Goal: Information Seeking & Learning: Learn about a topic

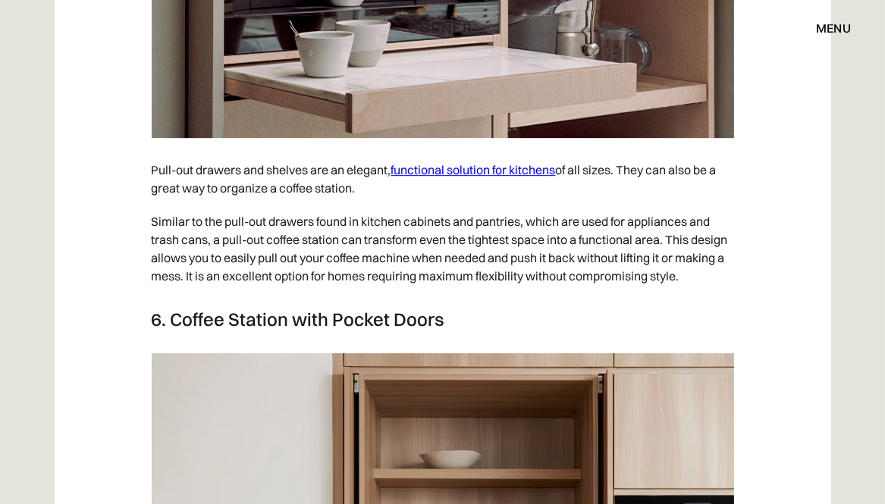
scroll to position [4826, 0]
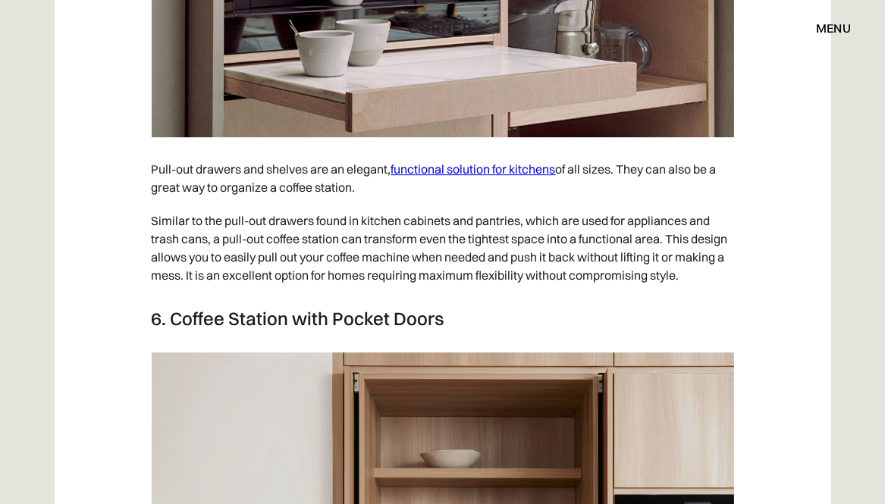
click at [499, 162] on link "functional solution for kitchens" at bounding box center [473, 169] width 165 height 15
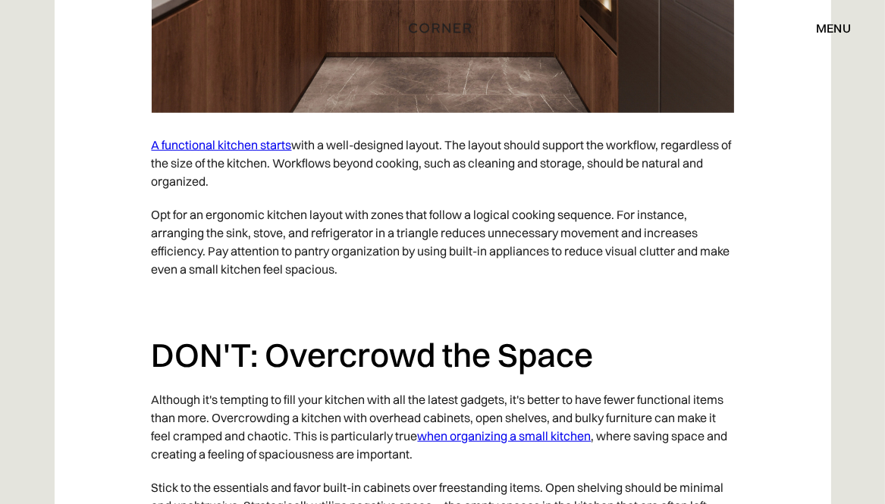
scroll to position [1494, 0]
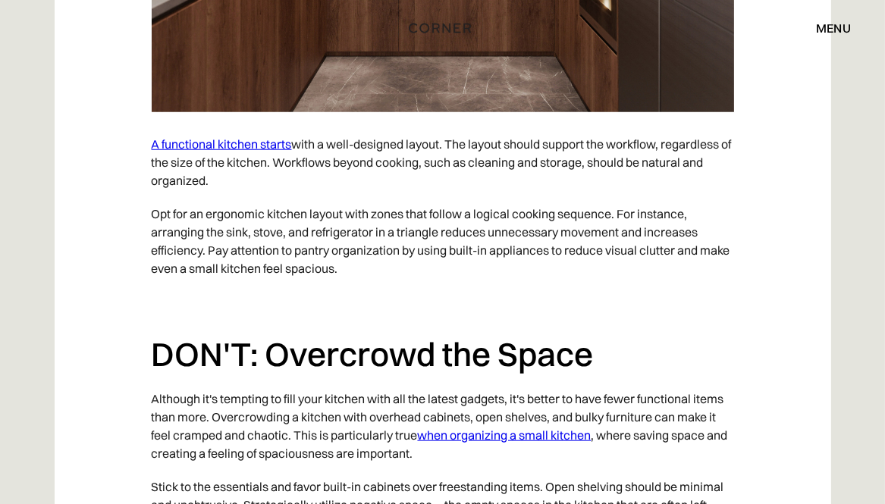
click at [486, 437] on link "when organizing a small kitchen" at bounding box center [505, 435] width 174 height 15
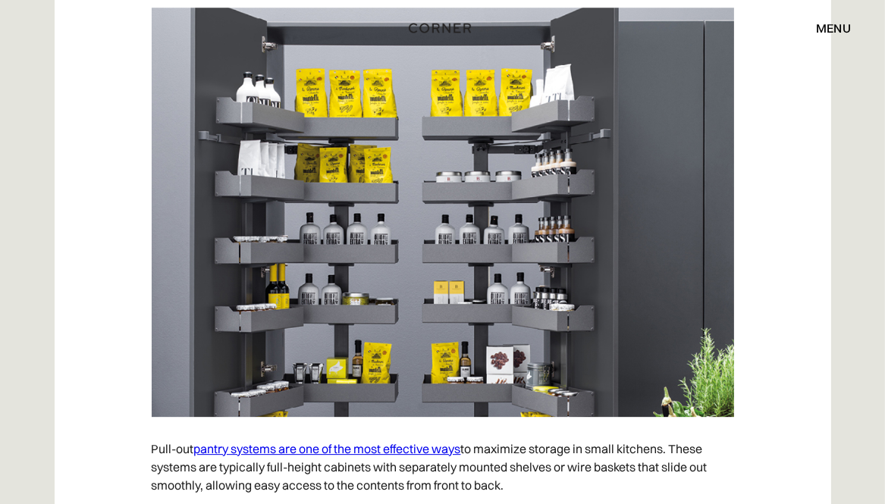
scroll to position [4551, 0]
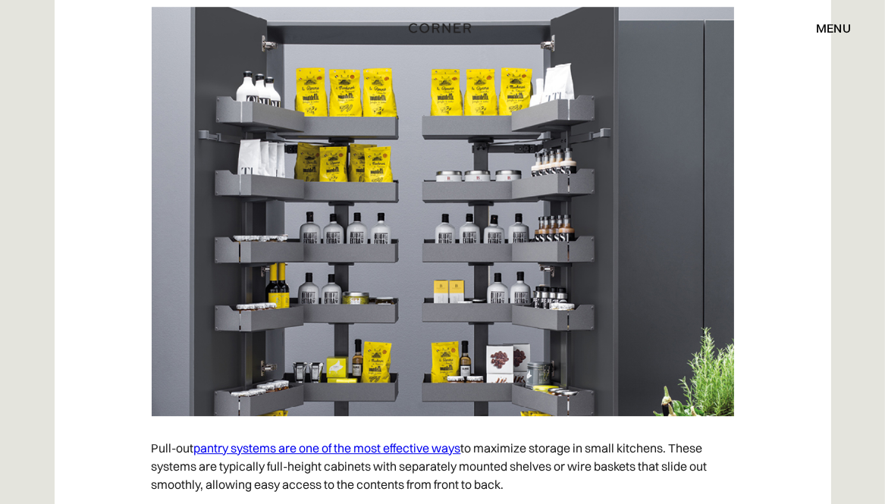
click at [366, 448] on link "pantry systems are one of the most effective ways" at bounding box center [327, 448] width 267 height 15
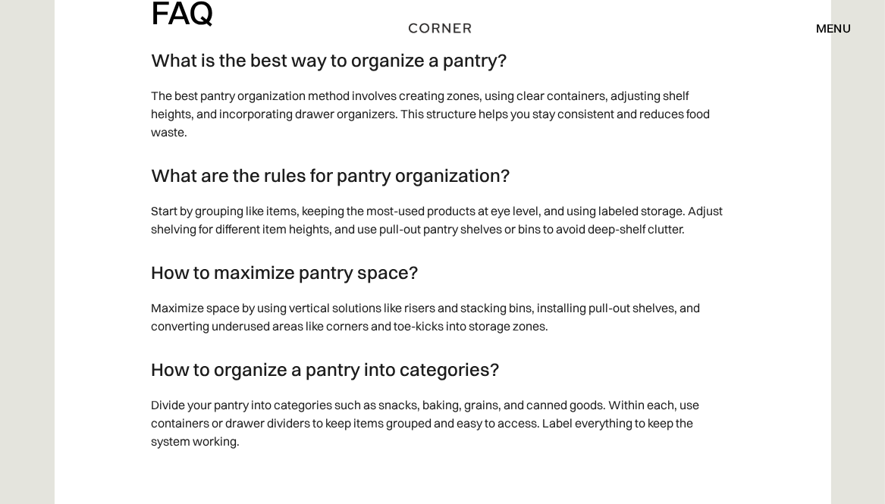
scroll to position [13971, 0]
